Goal: Check status

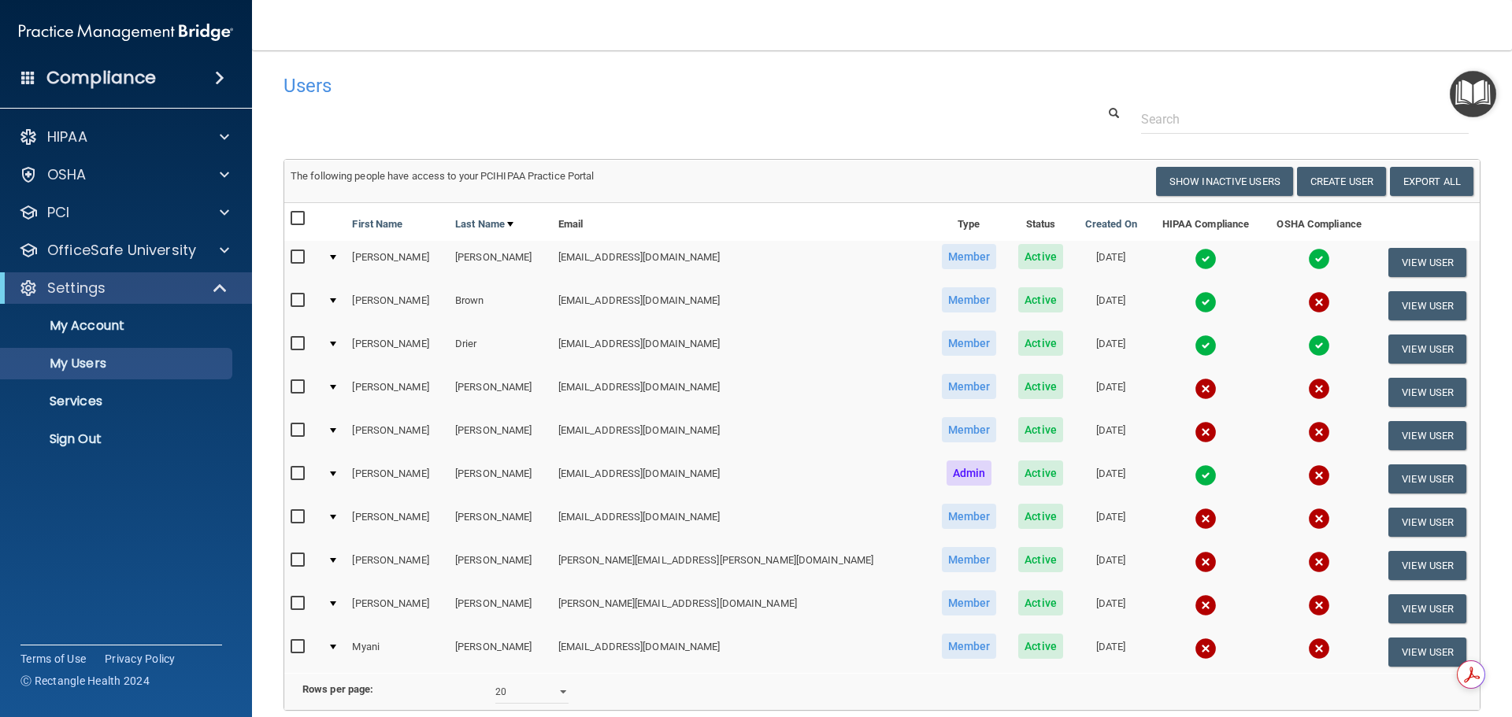
select select "20"
click at [1194, 563] on img at bounding box center [1205, 562] width 22 height 22
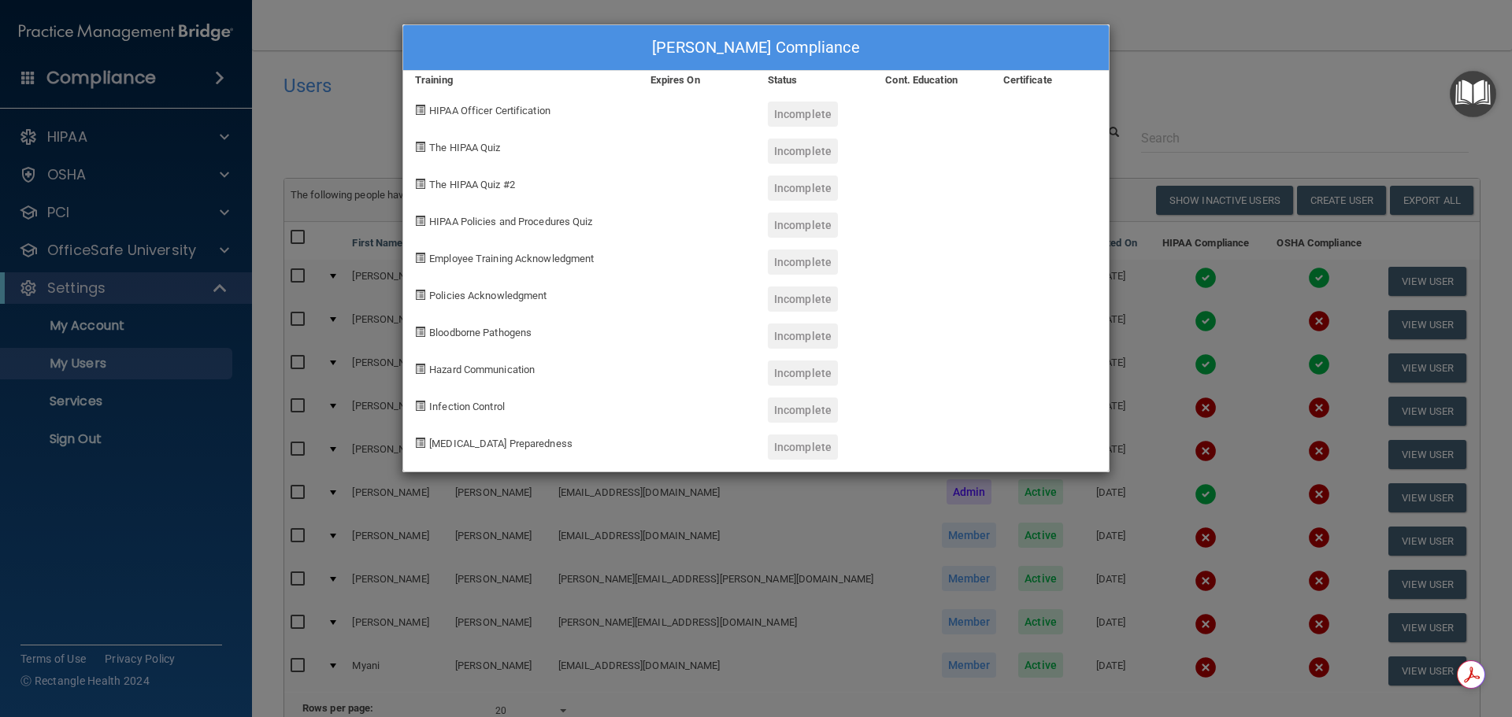
click at [1245, 79] on div "[PERSON_NAME] Compliance Training Expires On Status Cont. Education Certificate…" at bounding box center [756, 358] width 1512 height 717
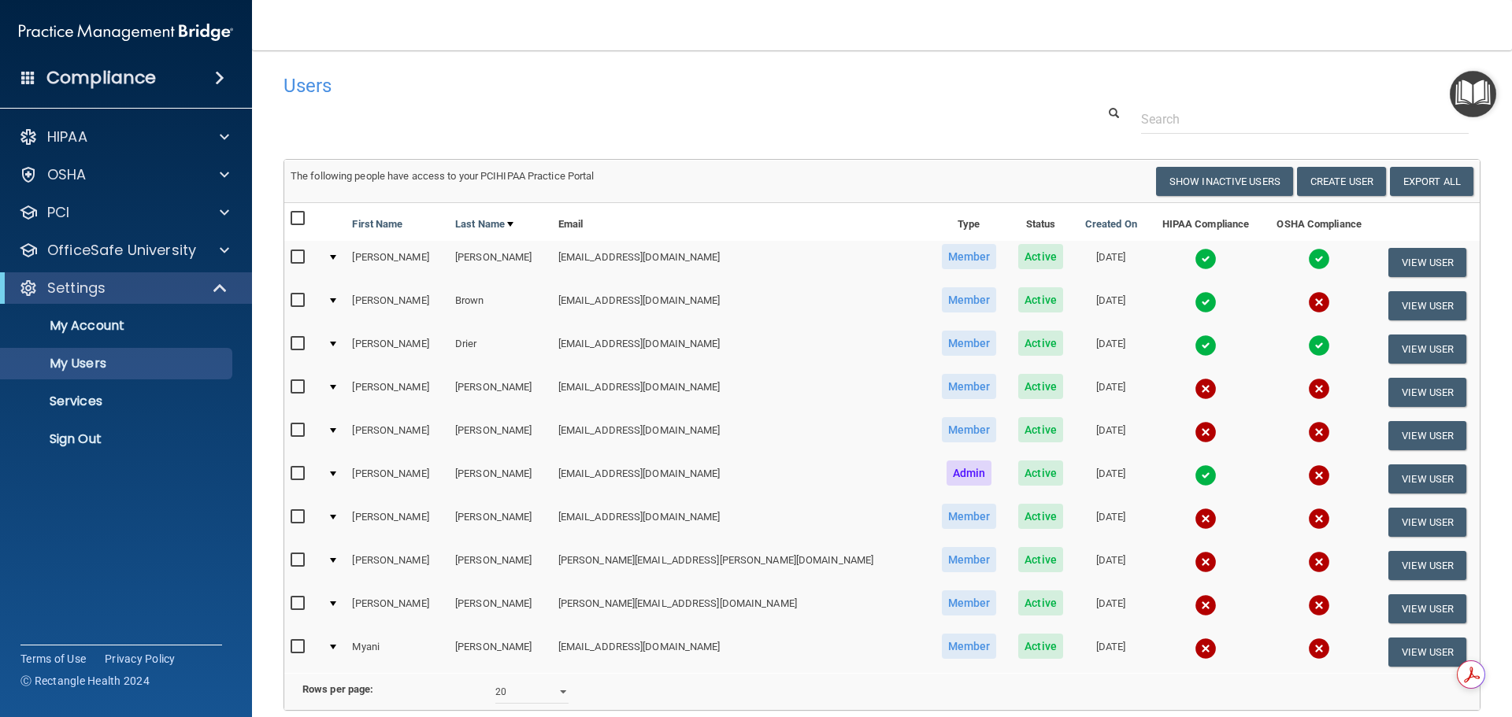
click at [1308, 565] on img at bounding box center [1319, 562] width 22 height 22
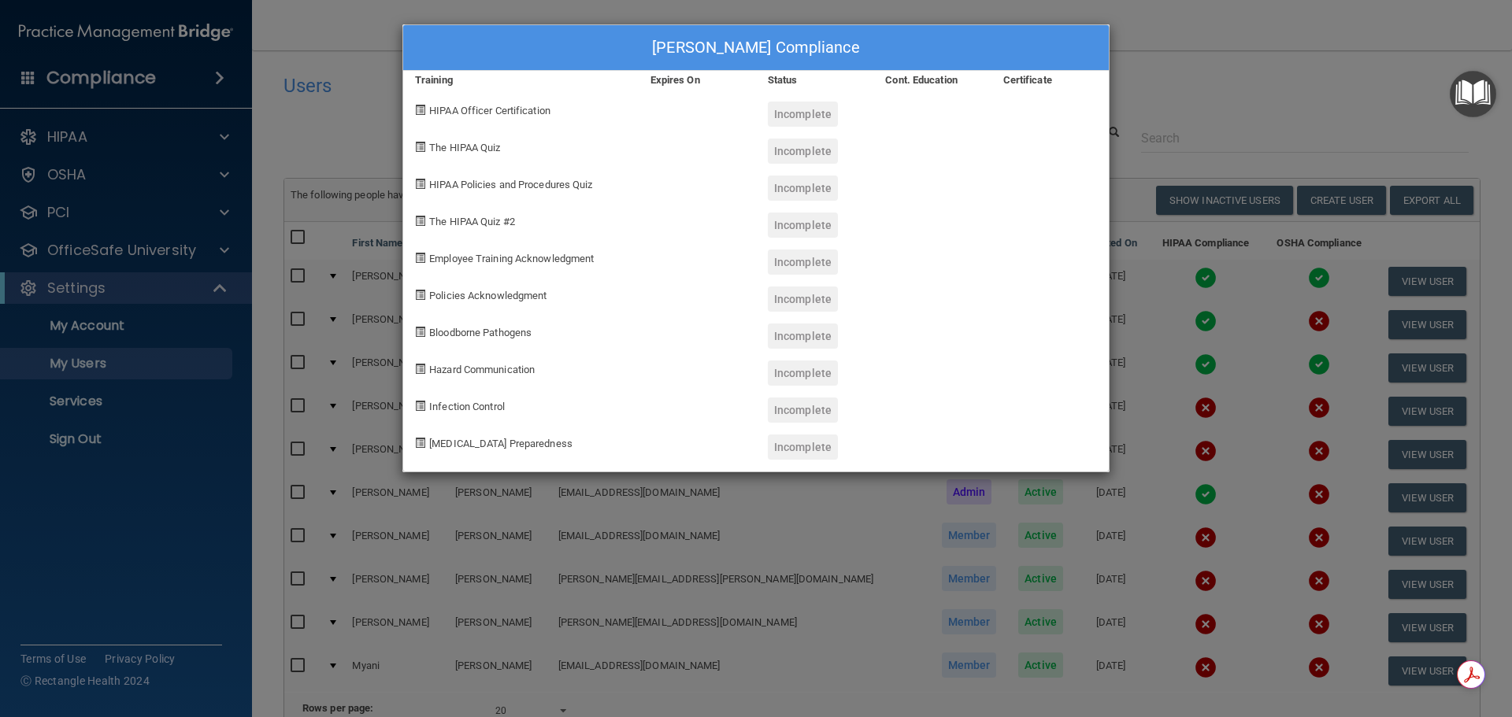
click at [1191, 65] on div "[PERSON_NAME] Compliance Training Expires On Status Cont. Education Certificate…" at bounding box center [756, 358] width 1512 height 717
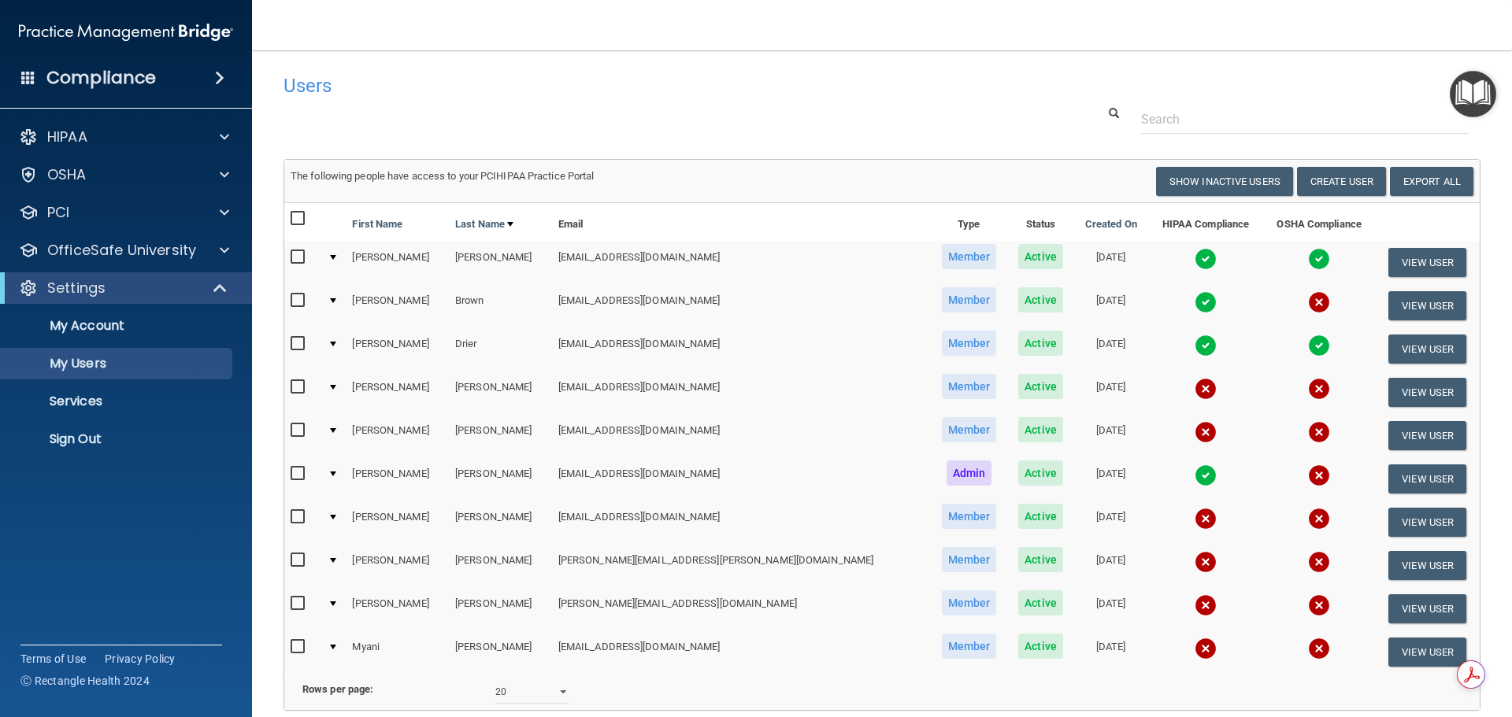
click at [1194, 390] on img at bounding box center [1205, 389] width 22 height 22
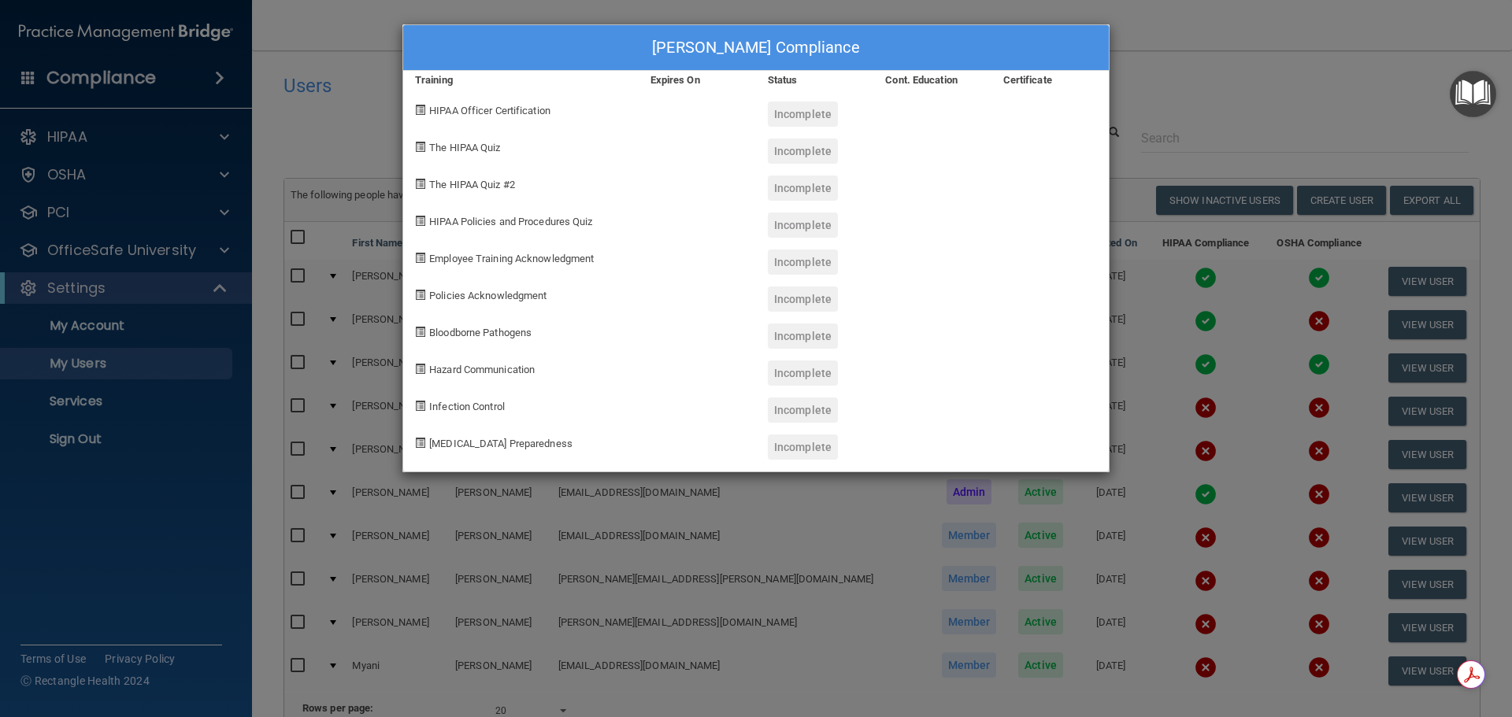
click at [1227, 71] on div "[PERSON_NAME] Compliance Training Expires On Status Cont. Education Certificate…" at bounding box center [756, 358] width 1512 height 717
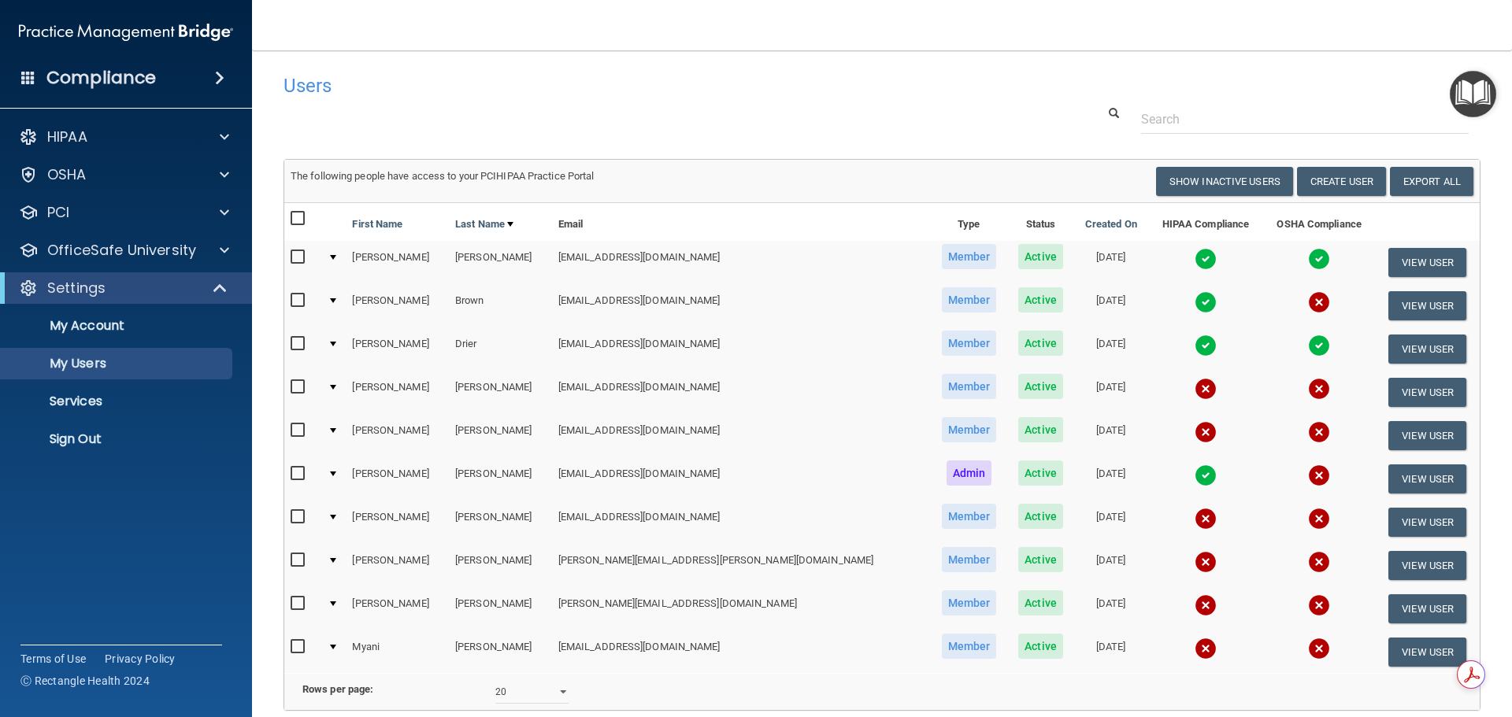
click at [1148, 454] on td at bounding box center [1205, 435] width 115 height 43
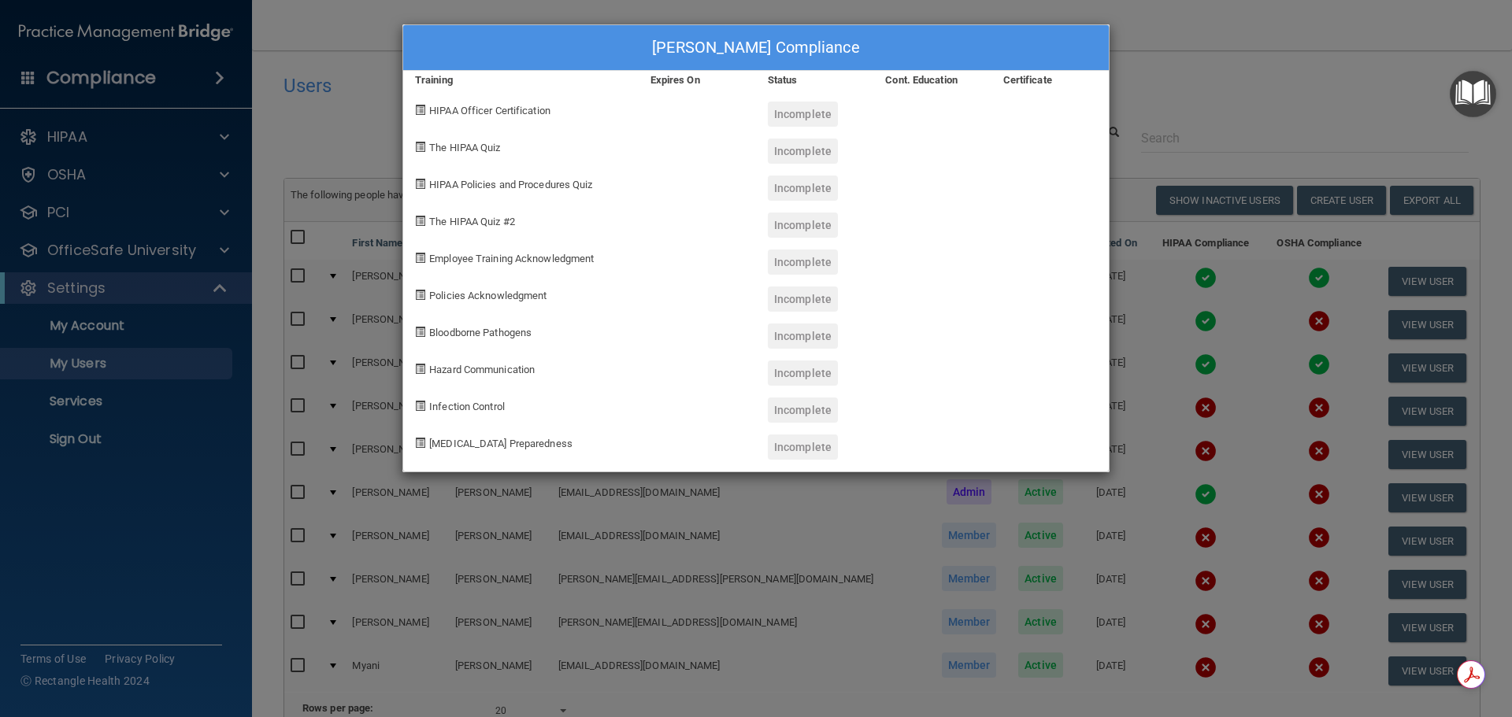
click at [1256, 94] on div "[PERSON_NAME] Compliance Training Expires On Status Cont. Education Certificate…" at bounding box center [756, 358] width 1512 height 717
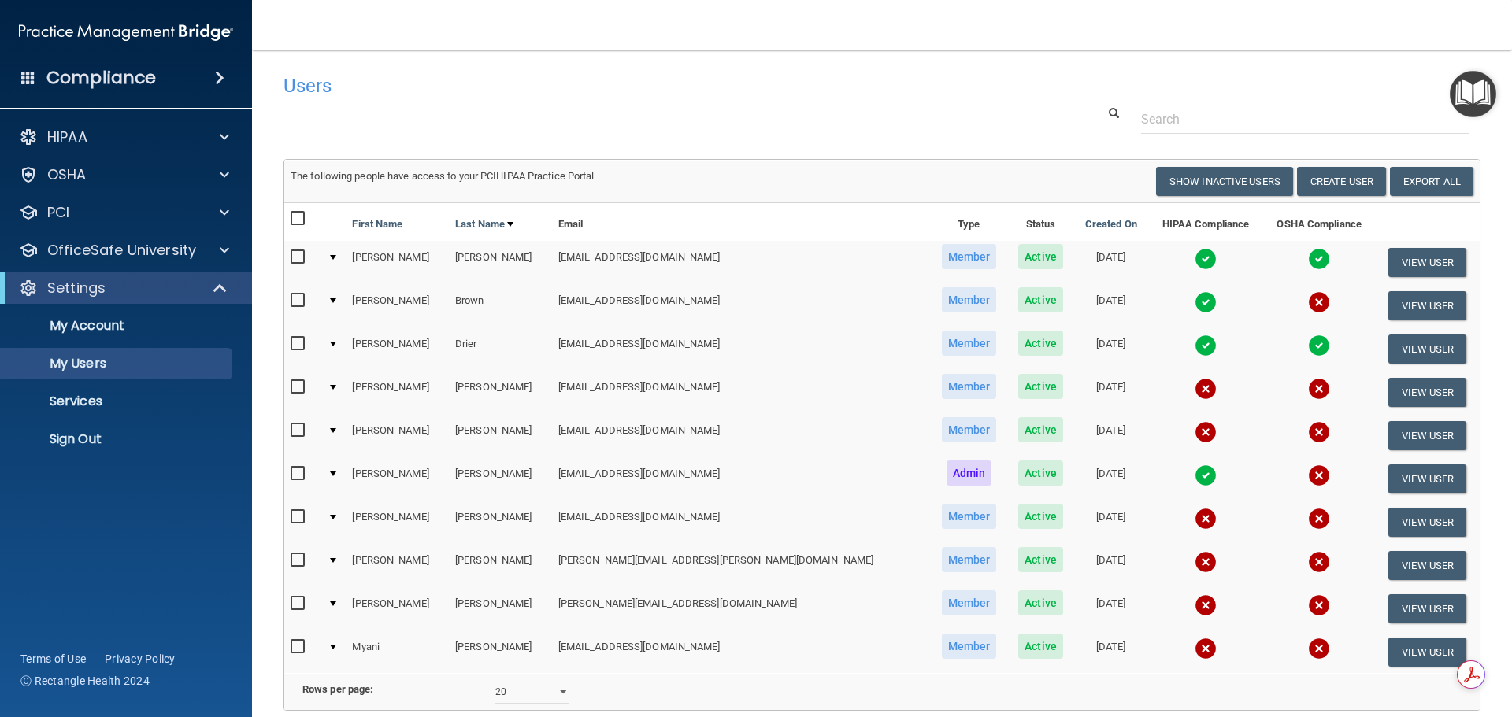
click at [1308, 393] on img at bounding box center [1319, 389] width 22 height 22
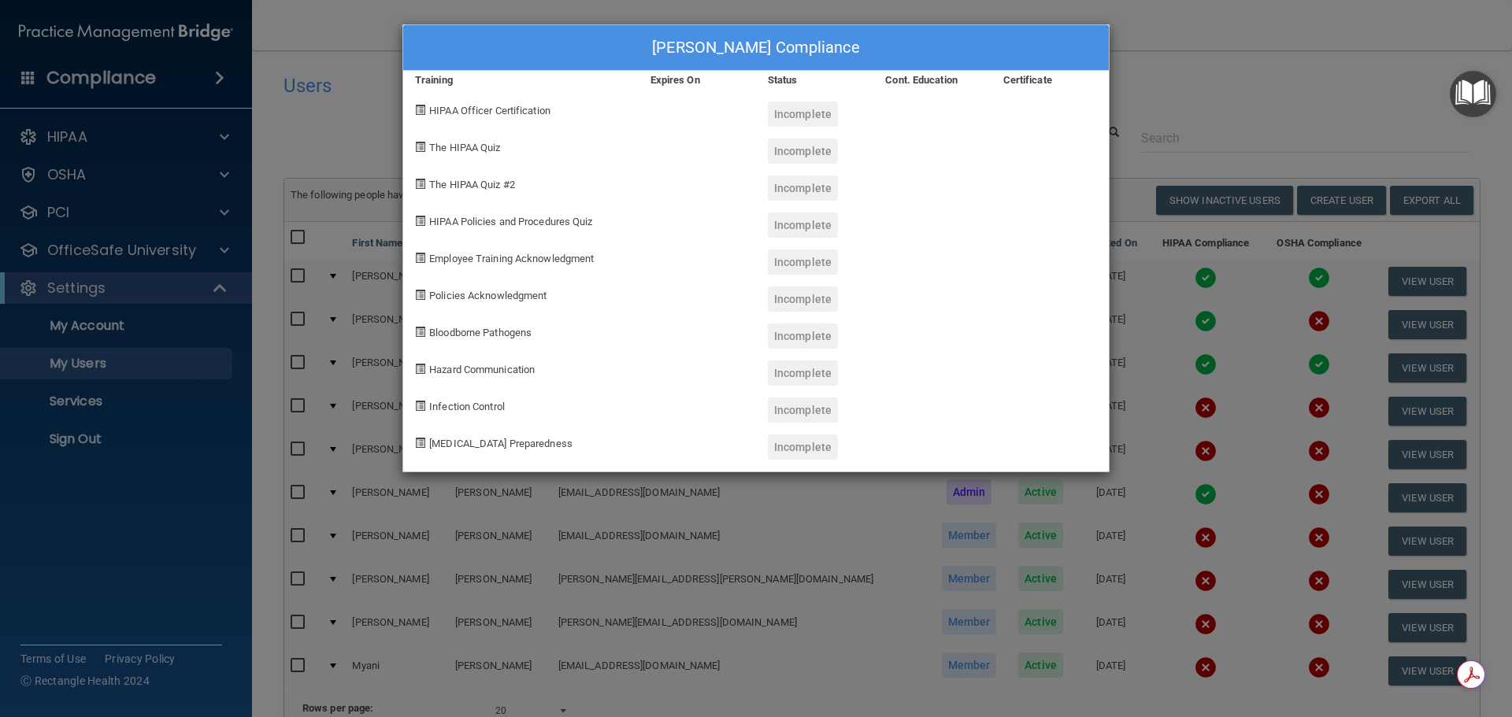
click at [1186, 81] on div "[PERSON_NAME] Compliance Training Expires On Status Cont. Education Certificate…" at bounding box center [756, 358] width 1512 height 717
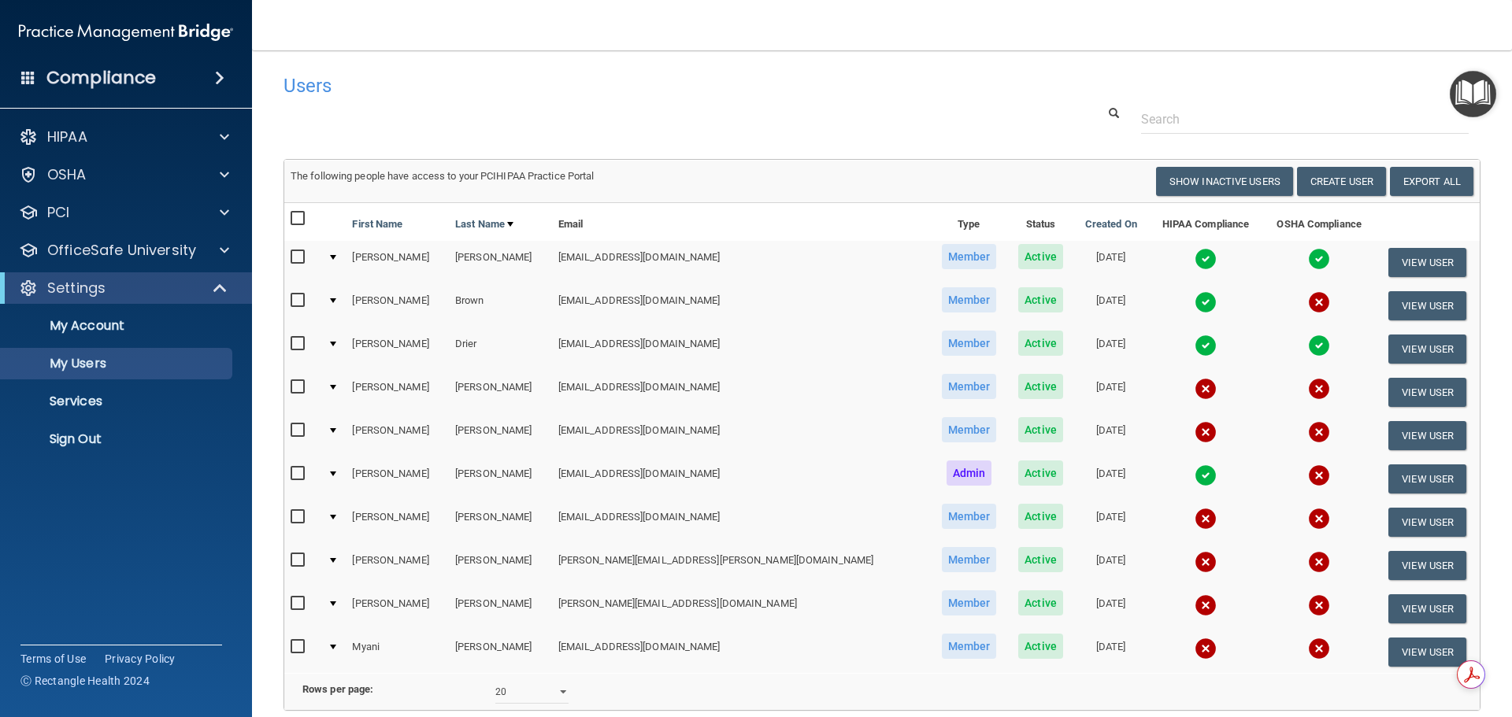
click at [1308, 431] on img at bounding box center [1319, 432] width 22 height 22
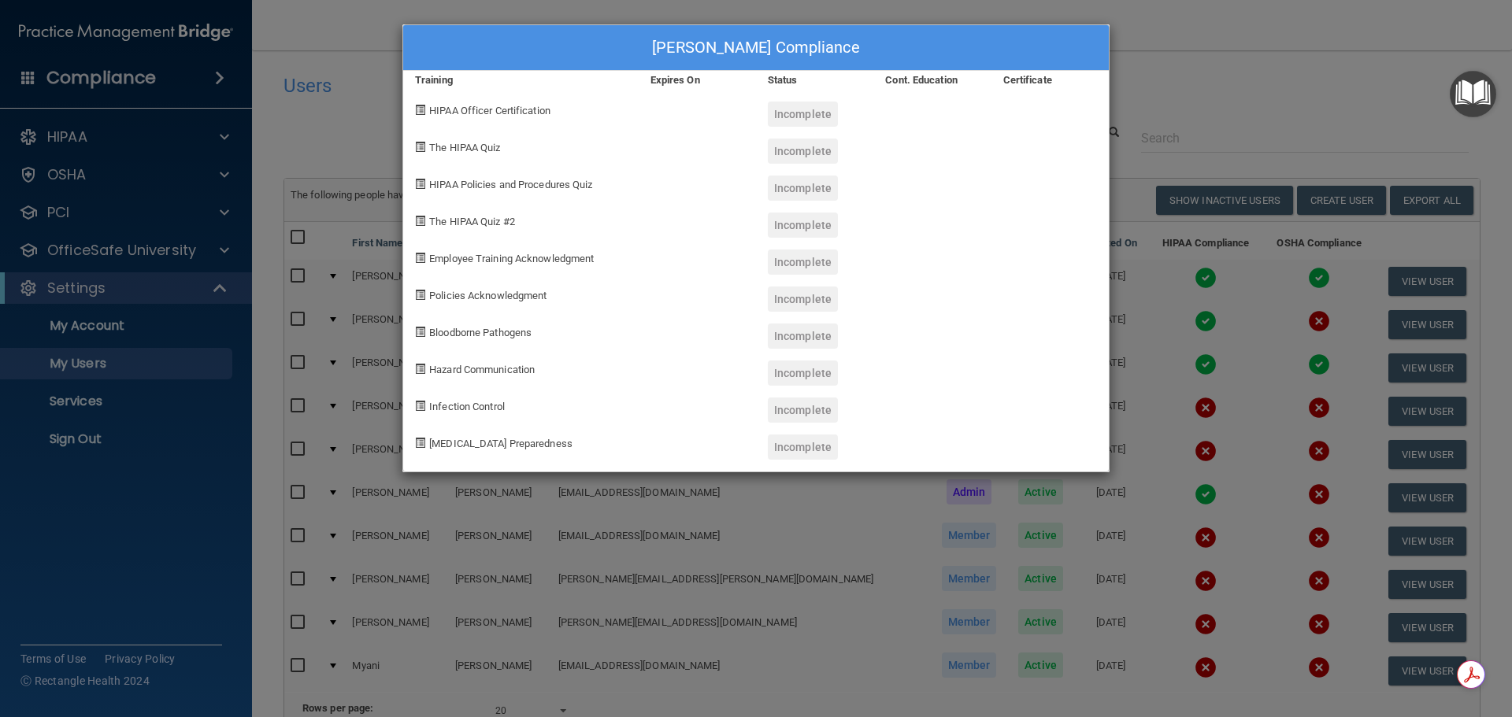
click at [1171, 89] on div "[PERSON_NAME] Compliance Training Expires On Status Cont. Education Certificate…" at bounding box center [756, 358] width 1512 height 717
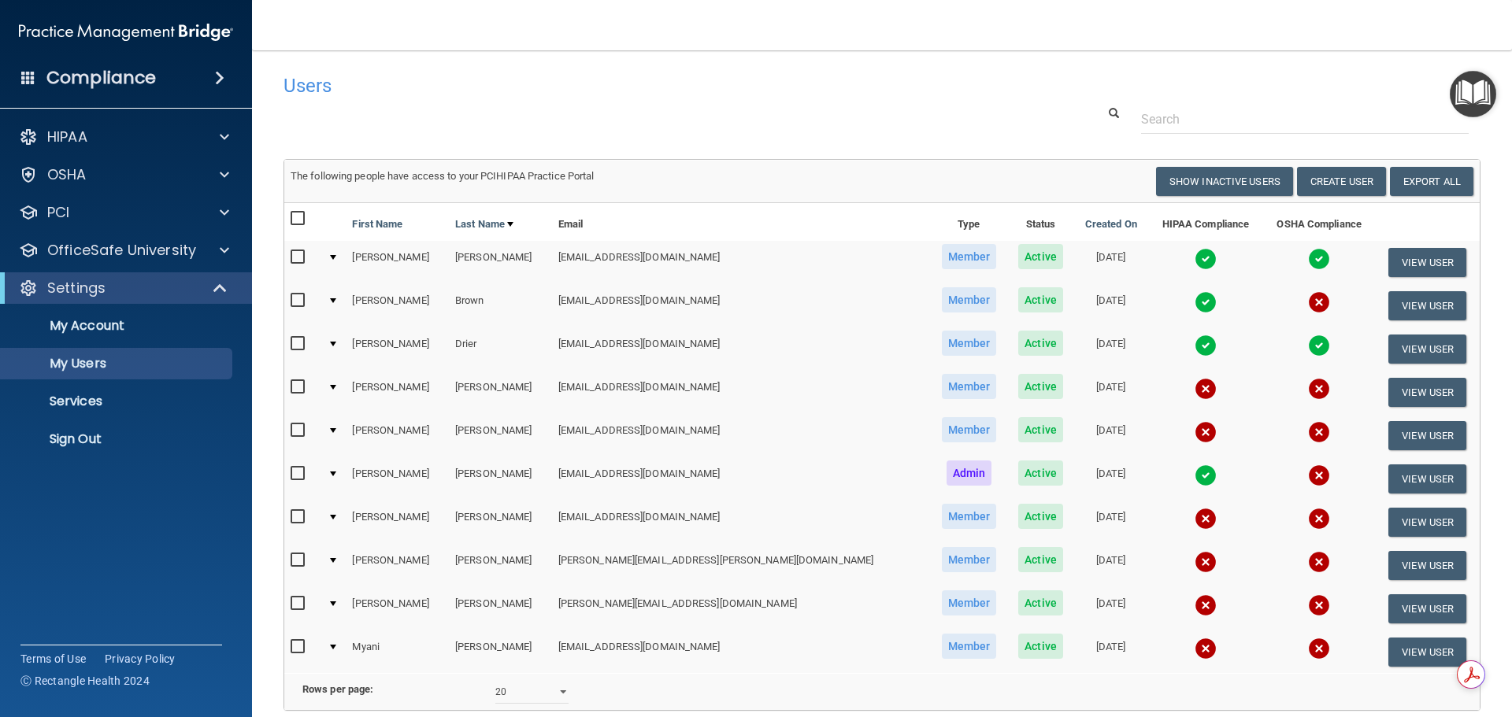
click at [1308, 307] on img at bounding box center [1319, 302] width 22 height 22
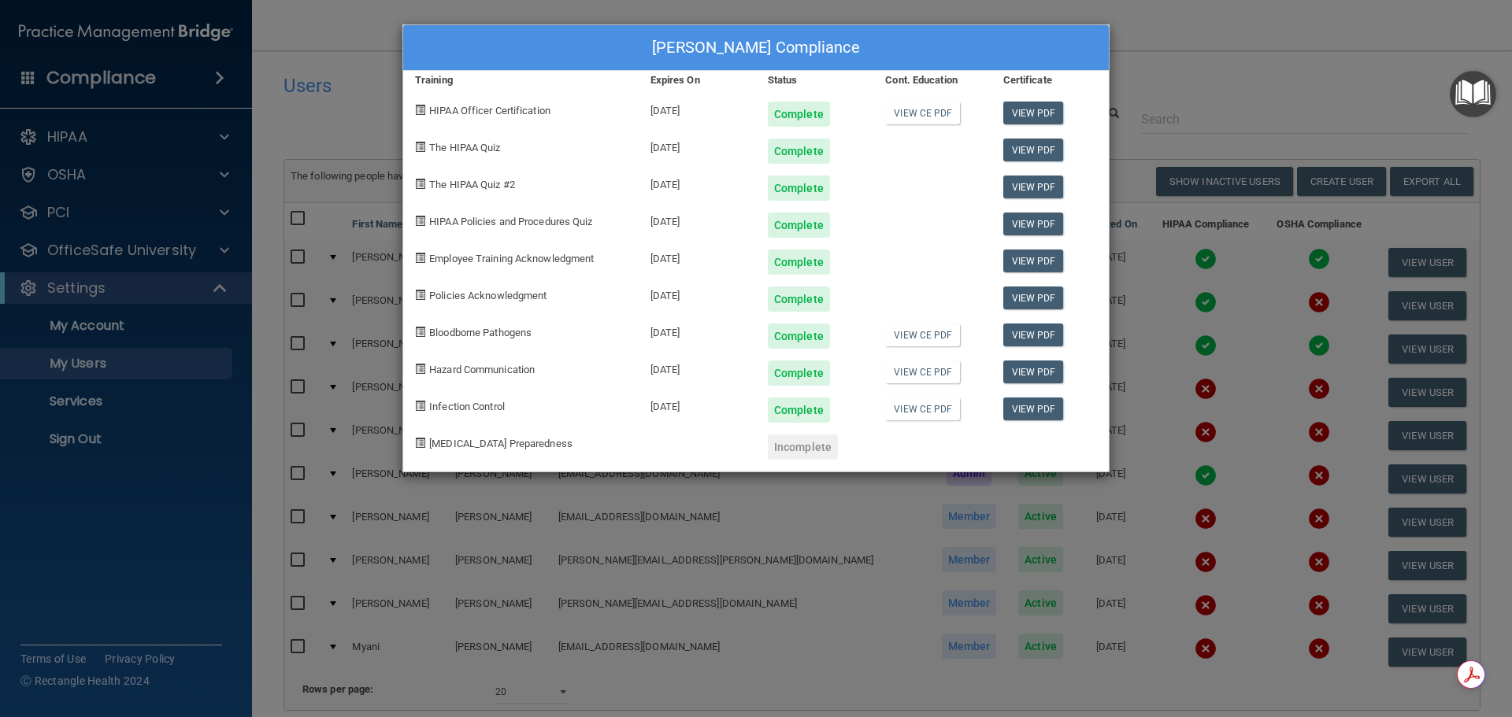
click at [1235, 87] on div "[PERSON_NAME] Compliance Training Expires On Status Cont. Education Certificate…" at bounding box center [756, 358] width 1512 height 717
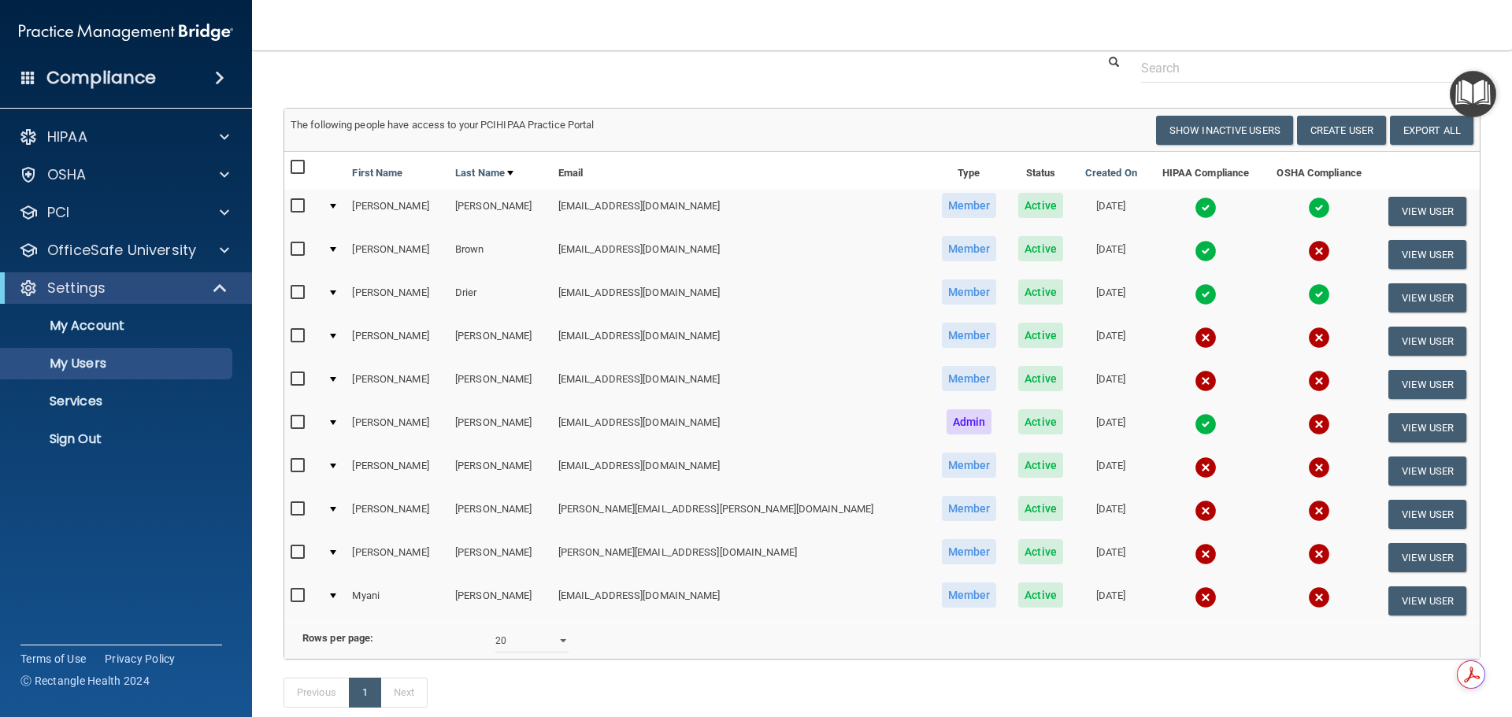
scroll to position [79, 0]
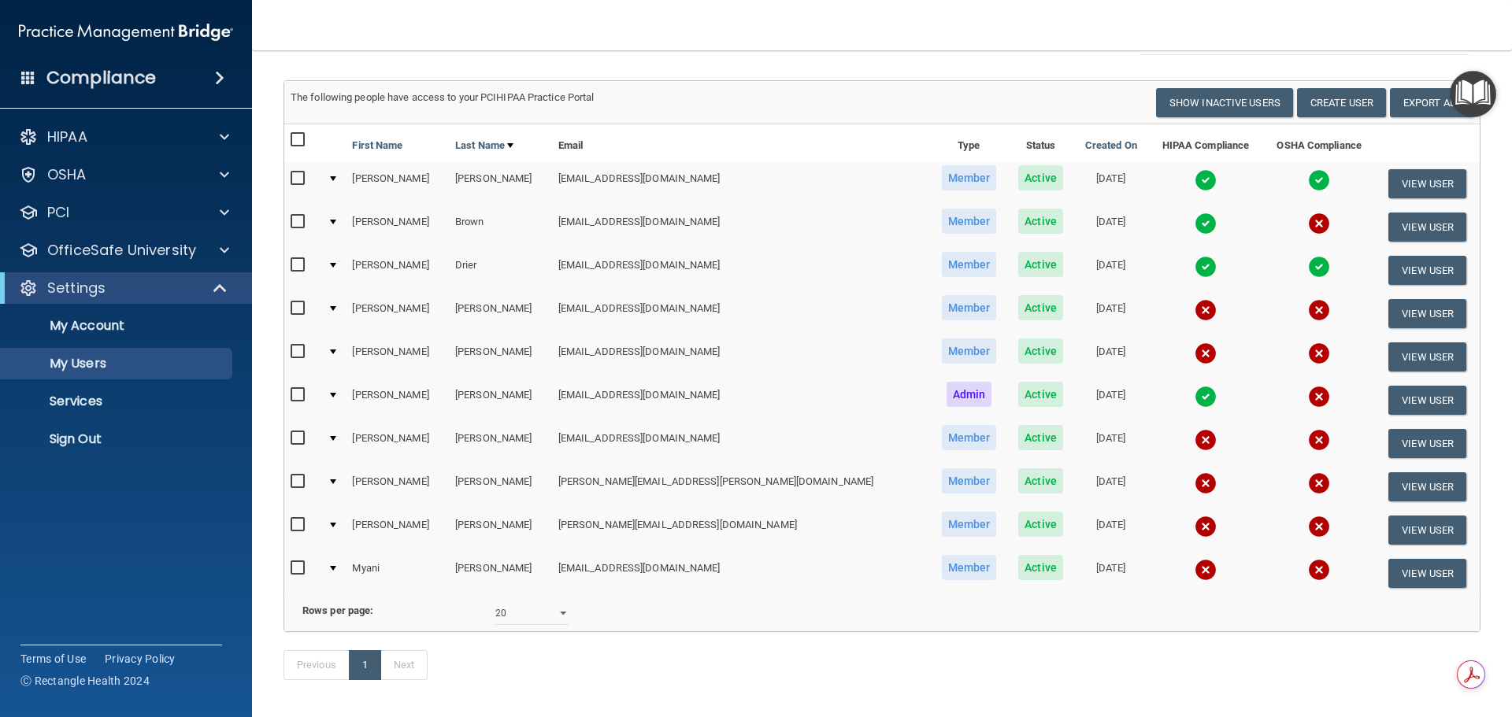
click at [1194, 439] on img at bounding box center [1205, 440] width 22 height 22
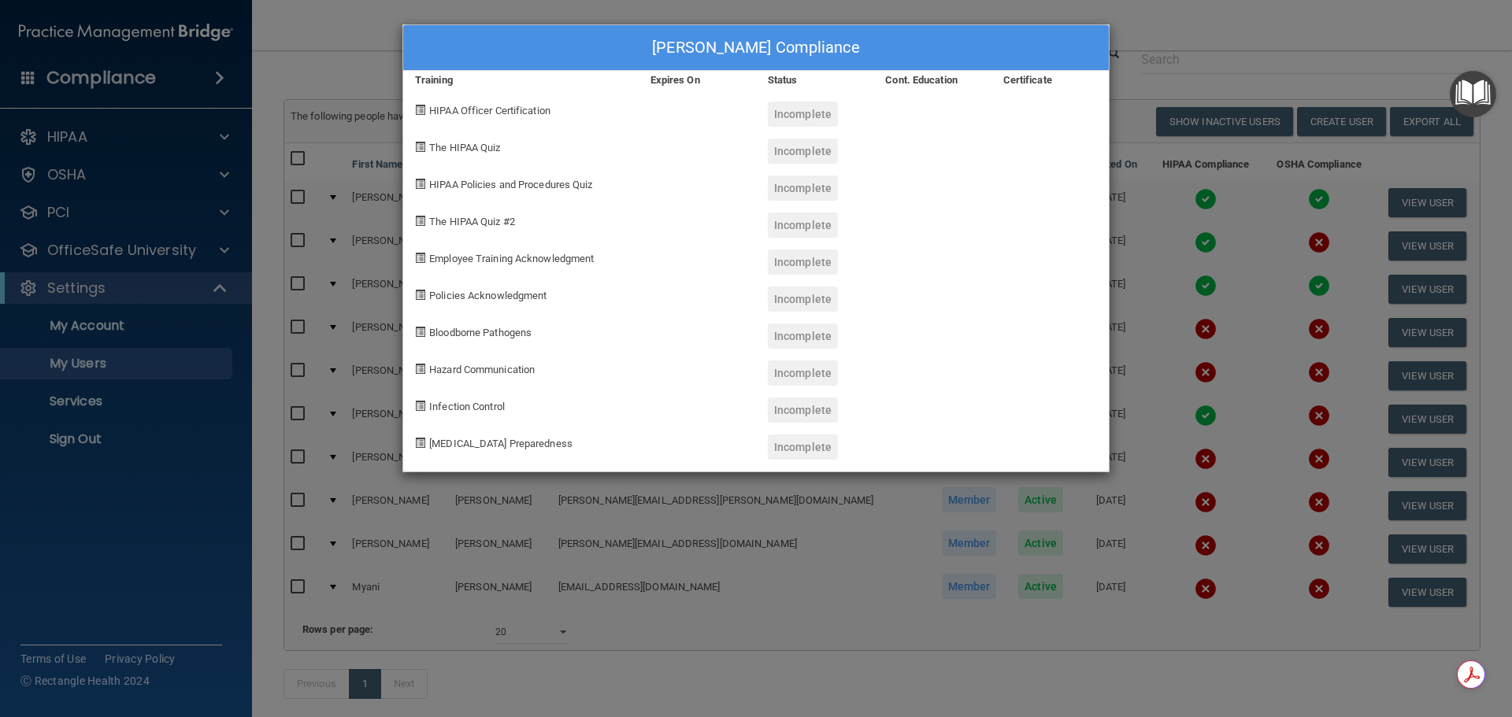
click at [1233, 50] on div "[PERSON_NAME] Compliance Training Expires On Status Cont. Education Certificate…" at bounding box center [756, 358] width 1512 height 717
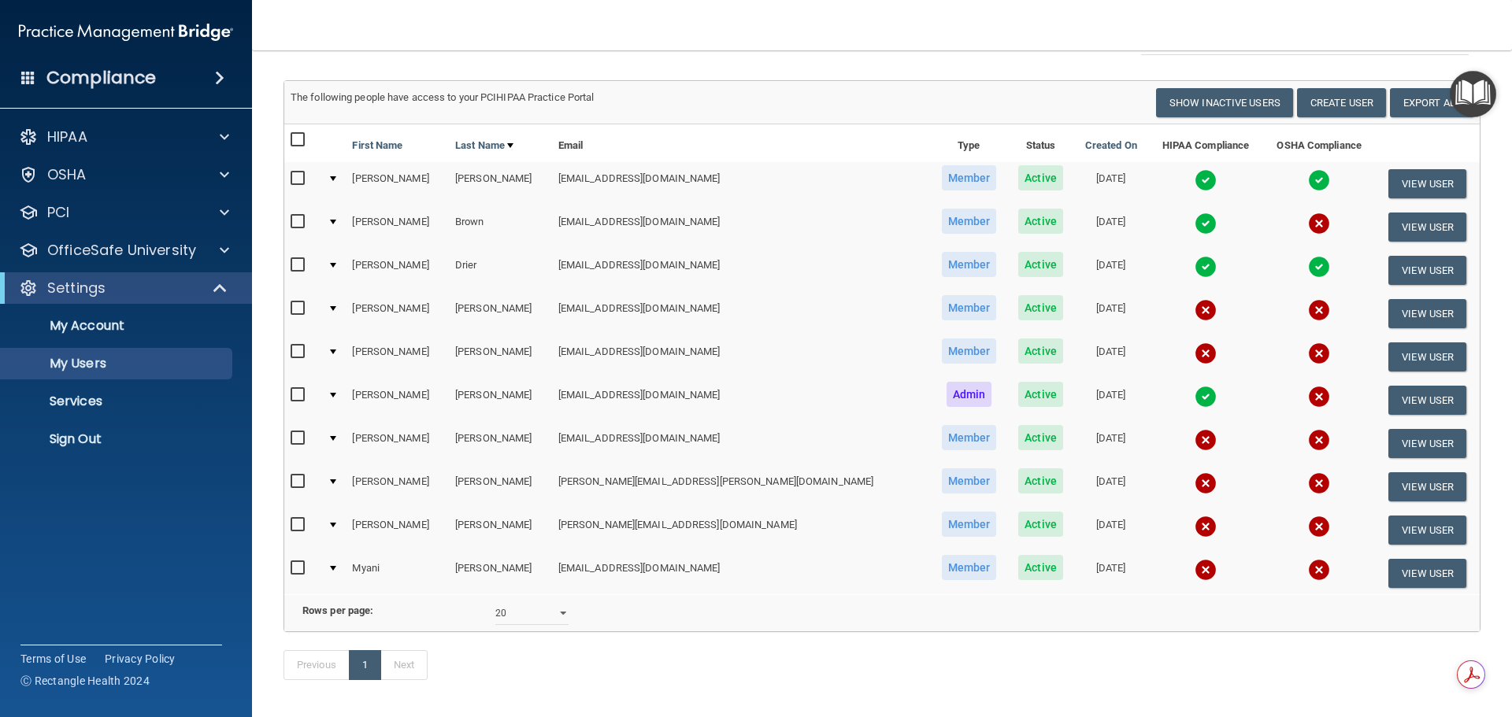
click at [1308, 441] on img at bounding box center [1319, 440] width 22 height 22
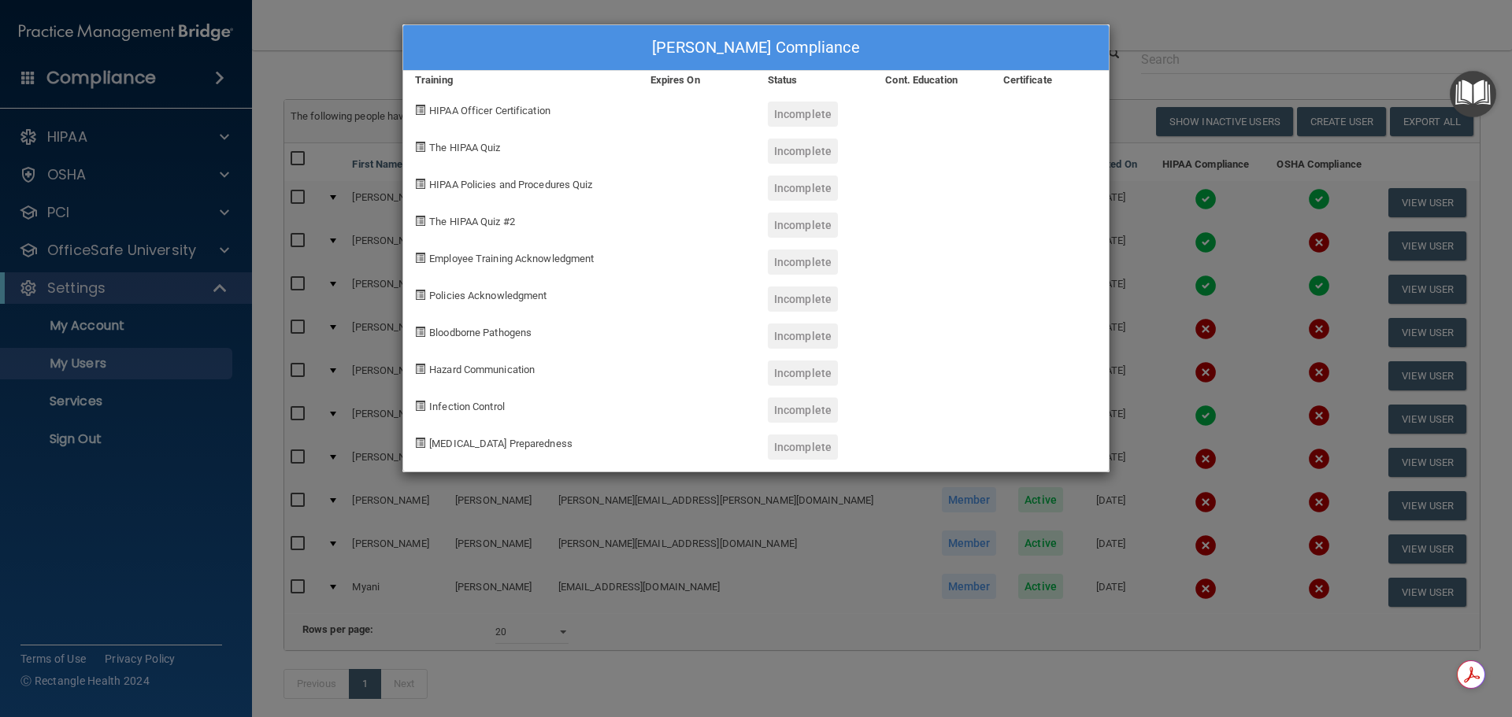
click at [1211, 27] on div "[PERSON_NAME] Compliance Training Expires On Status Cont. Education Certificate…" at bounding box center [756, 358] width 1512 height 717
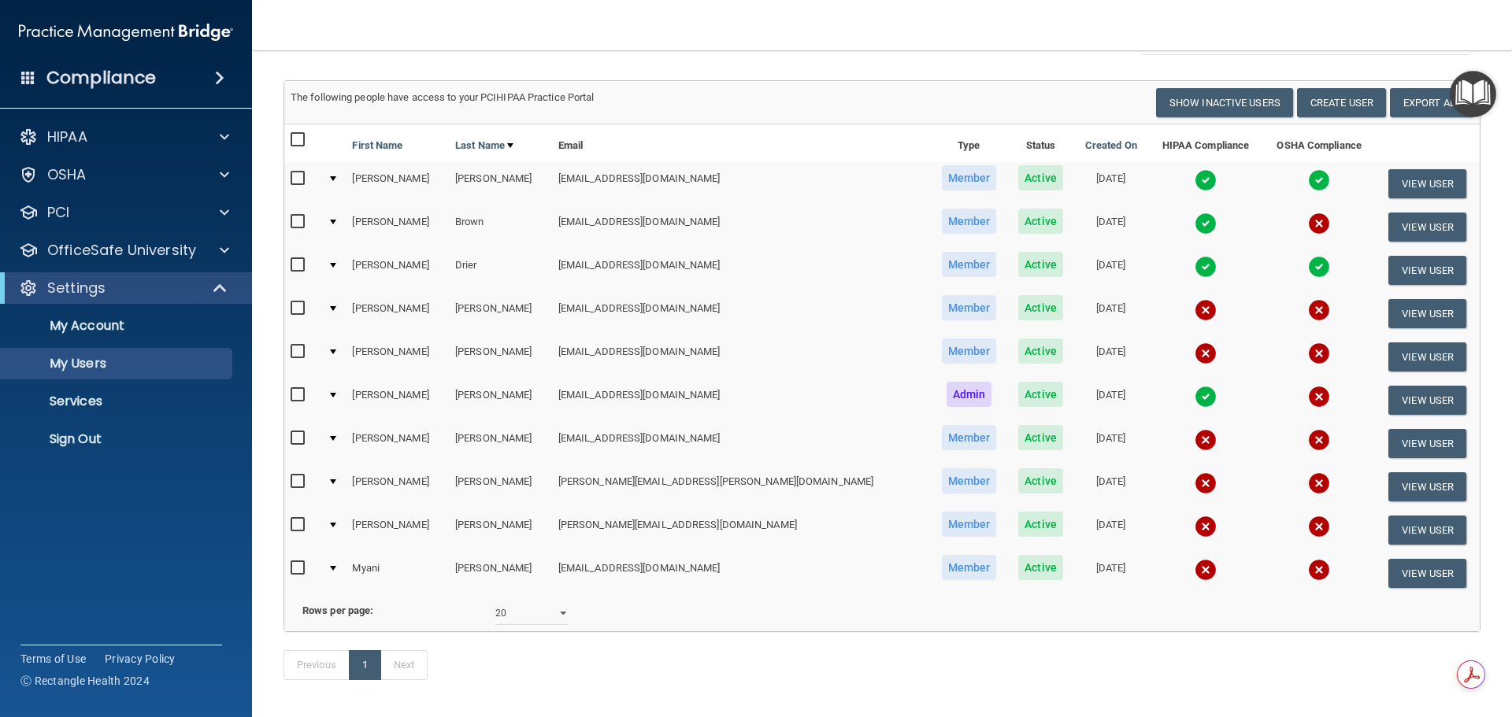
click at [1194, 527] on img at bounding box center [1205, 527] width 22 height 22
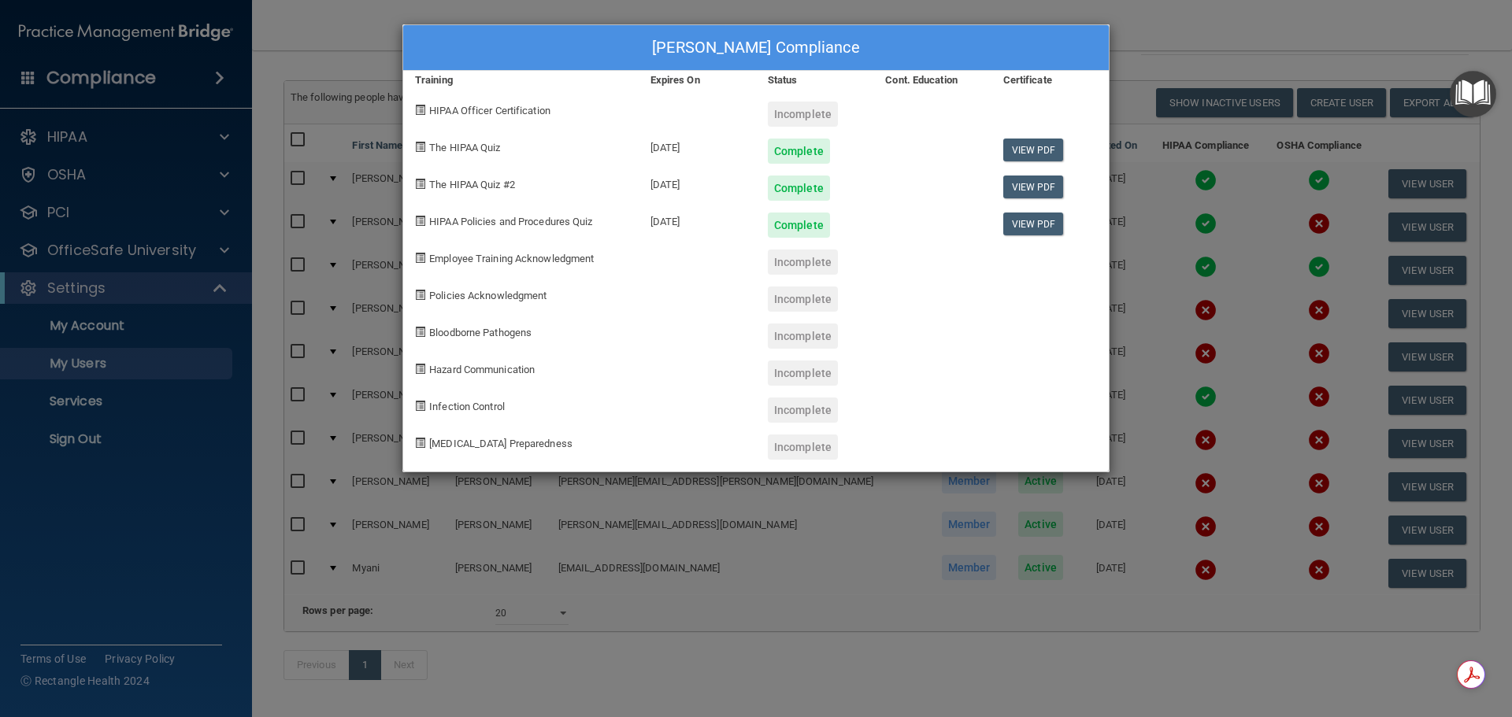
click at [1263, 35] on div "[PERSON_NAME] Compliance Training Expires On Status Cont. Education Certificate…" at bounding box center [756, 358] width 1512 height 717
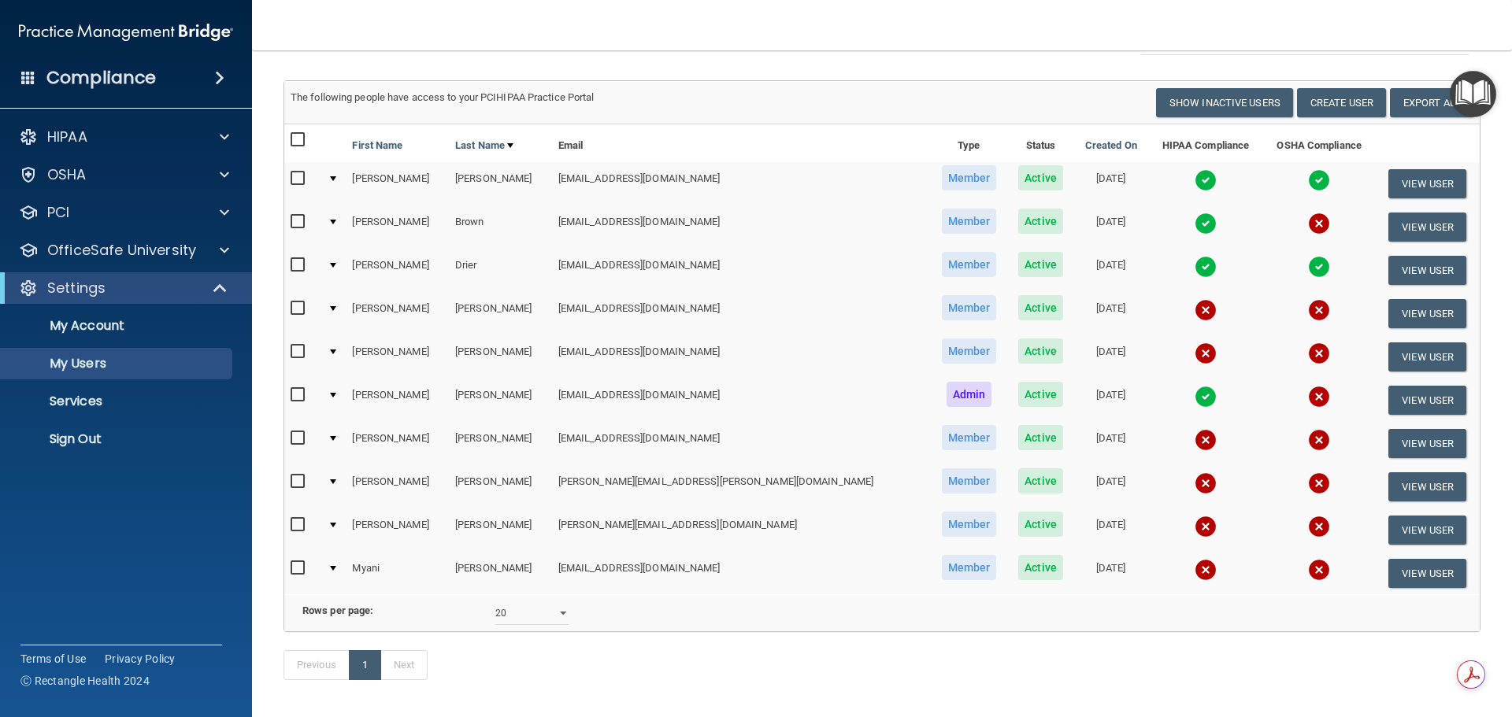
click at [1308, 524] on img at bounding box center [1319, 527] width 22 height 22
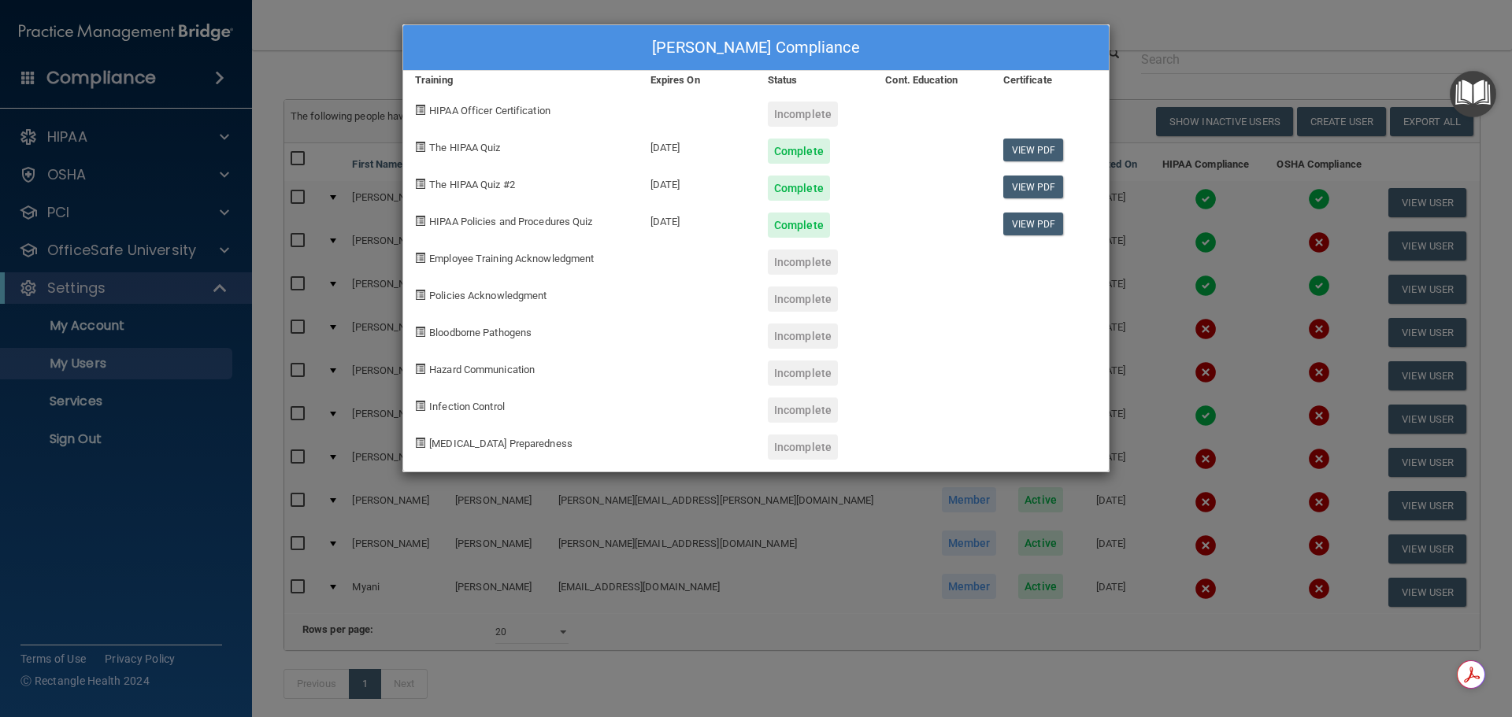
click at [1188, 33] on div "[PERSON_NAME] Compliance Training Expires On Status Cont. Education Certificate…" at bounding box center [756, 358] width 1512 height 717
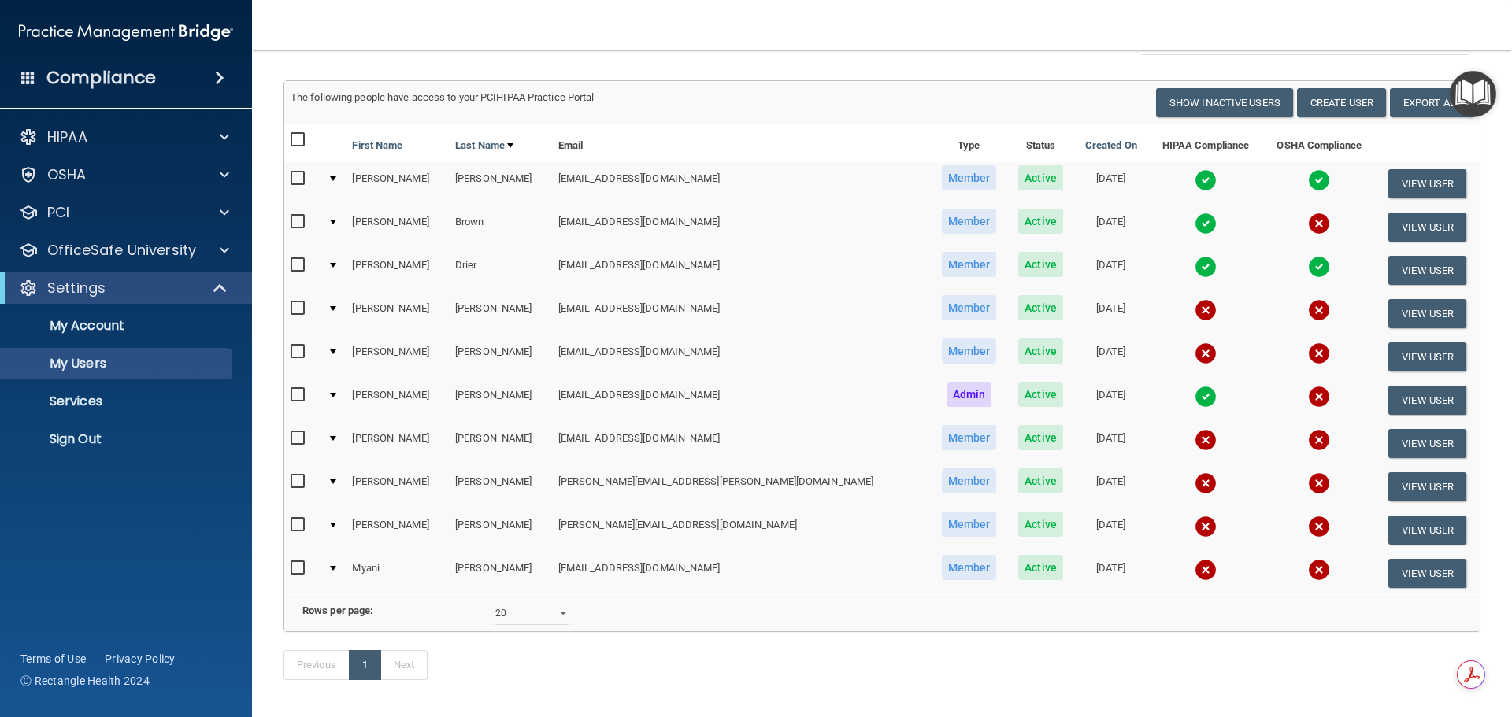
click at [1194, 569] on img at bounding box center [1205, 570] width 22 height 22
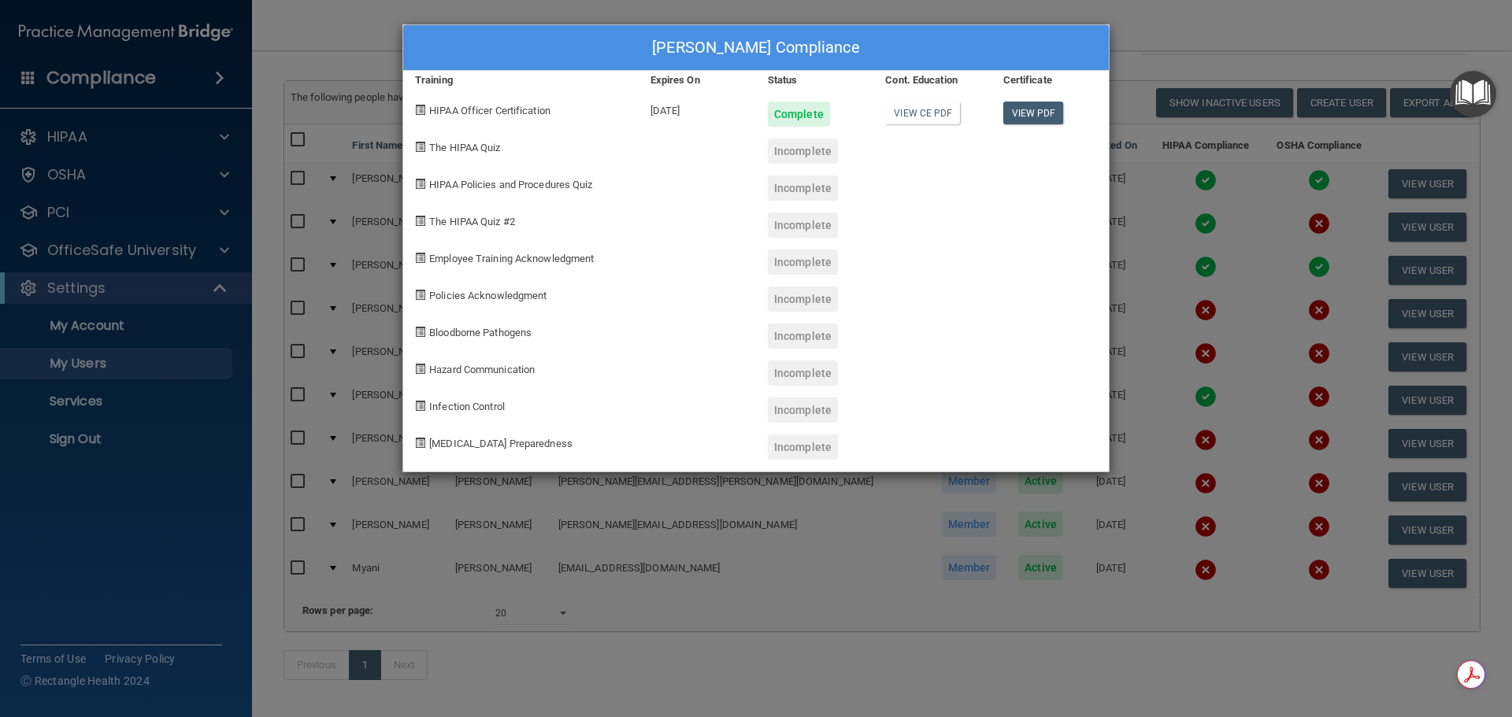
click at [1230, 28] on div "[PERSON_NAME] Compliance Training Expires On Status Cont. Education Certificate…" at bounding box center [756, 358] width 1512 height 717
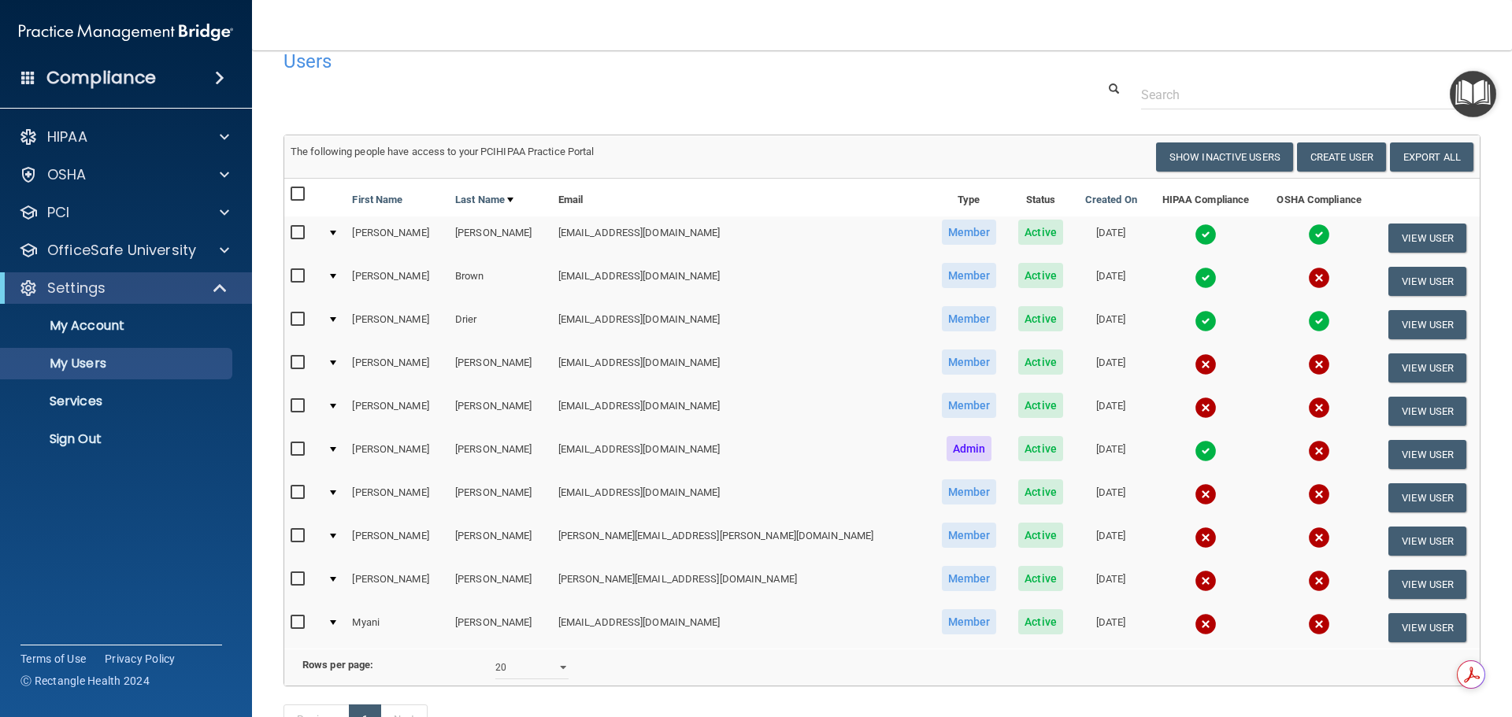
scroll to position [0, 0]
